Goal: Subscribe to service/newsletter

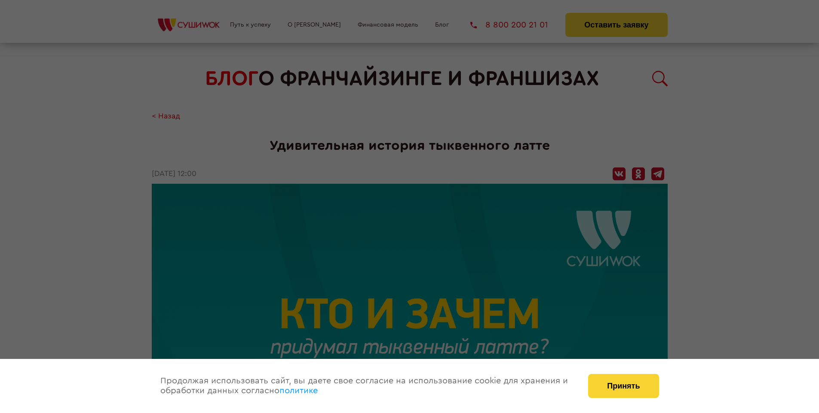
scroll to position [1170, 0]
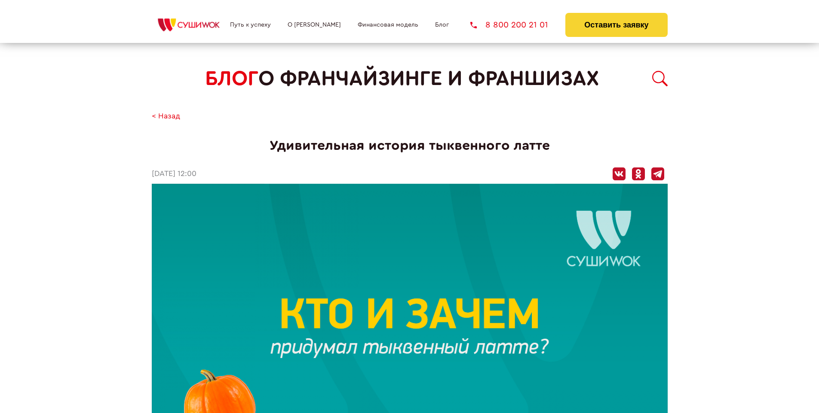
scroll to position [1170, 0]
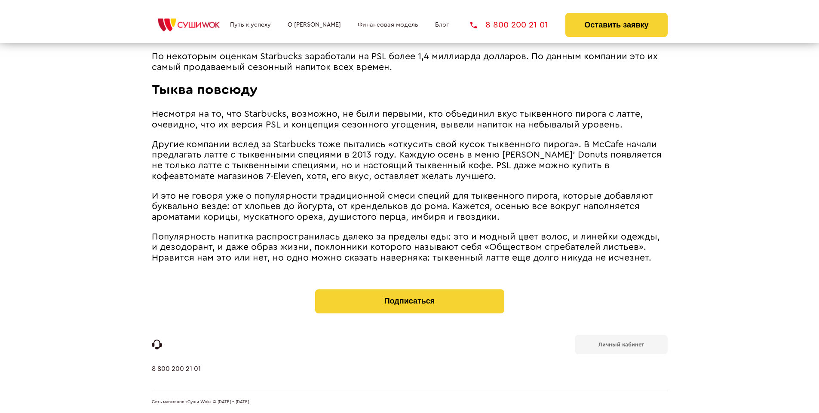
click at [621, 344] on b "Личный кабинет" at bounding box center [621, 345] width 46 height 6
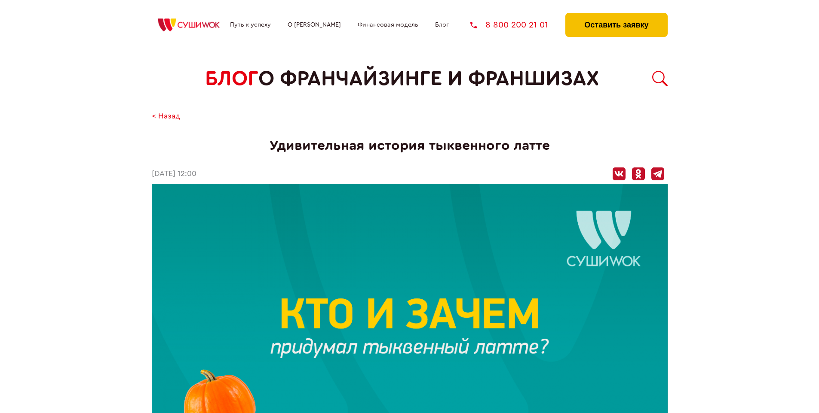
click at [616, 15] on button "Оставить заявку" at bounding box center [616, 25] width 102 height 24
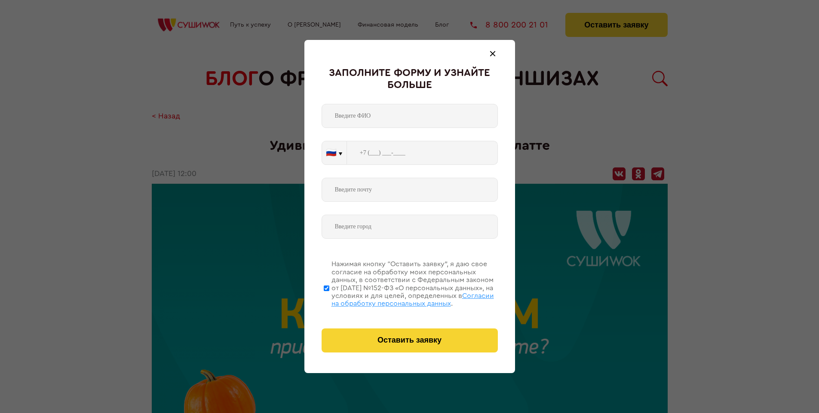
click at [398, 299] on span "Согласии на обработку персональных данных" at bounding box center [412, 300] width 162 height 15
click at [329, 299] on input "Нажимая кнопку “Оставить заявку”, я даю свое согласие на обработку моих персона…" at bounding box center [327, 288] width 6 height 69
checkbox input "false"
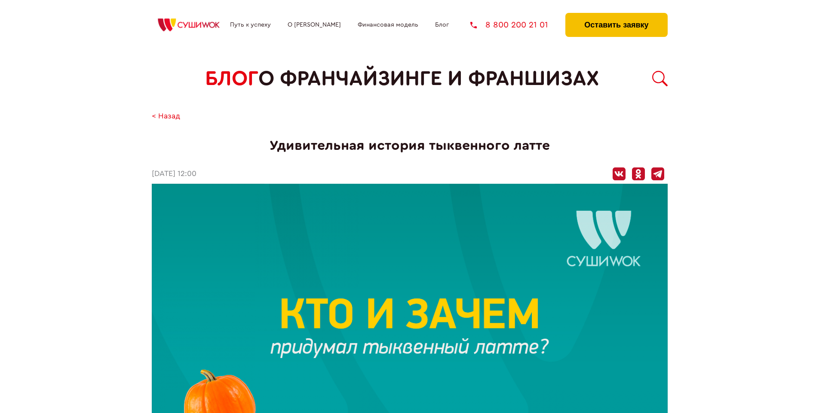
click at [616, 15] on button "Оставить заявку" at bounding box center [616, 25] width 102 height 24
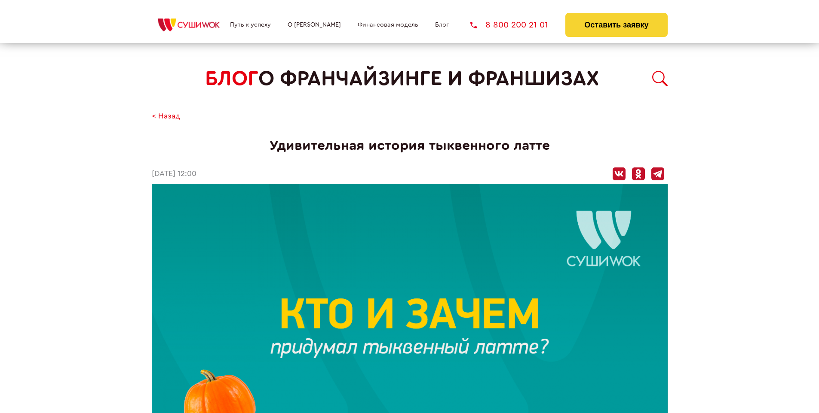
scroll to position [1170, 0]
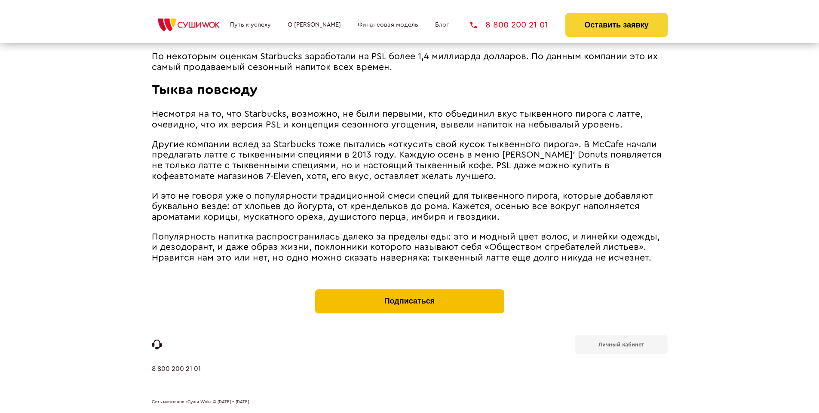
click at [409, 291] on button "Подписаться" at bounding box center [409, 302] width 189 height 24
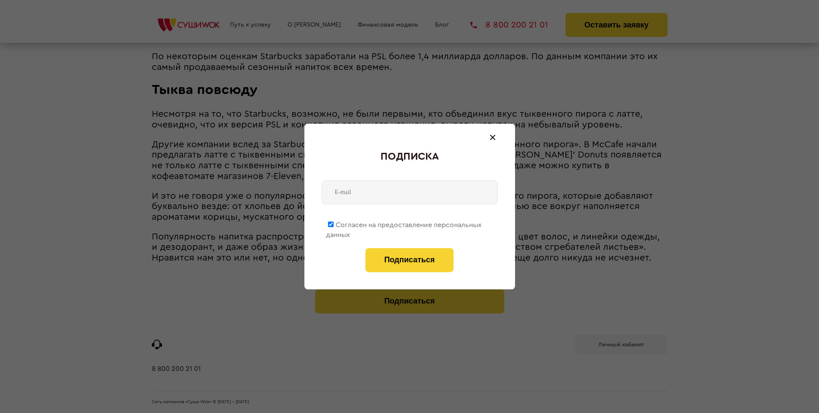
click at [404, 223] on span "Согласен на предоставление персональных данных" at bounding box center [404, 230] width 156 height 17
click at [333, 223] on input "Согласен на предоставление персональных данных" at bounding box center [331, 225] width 6 height 6
checkbox input "false"
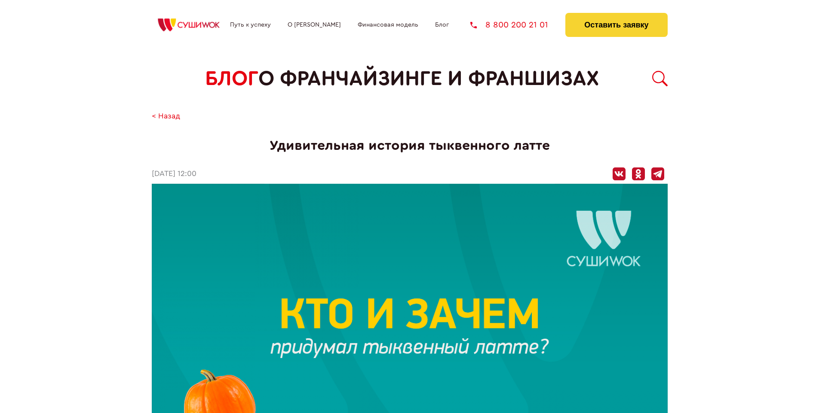
scroll to position [1170, 0]
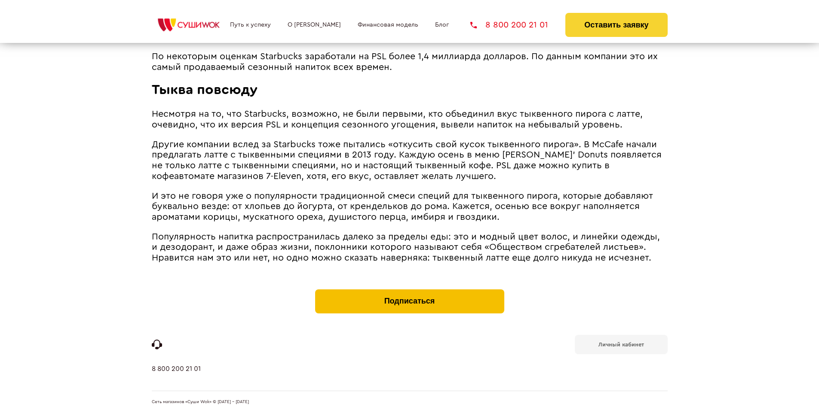
click at [409, 291] on button "Подписаться" at bounding box center [409, 302] width 189 height 24
